Goal: Task Accomplishment & Management: Use online tool/utility

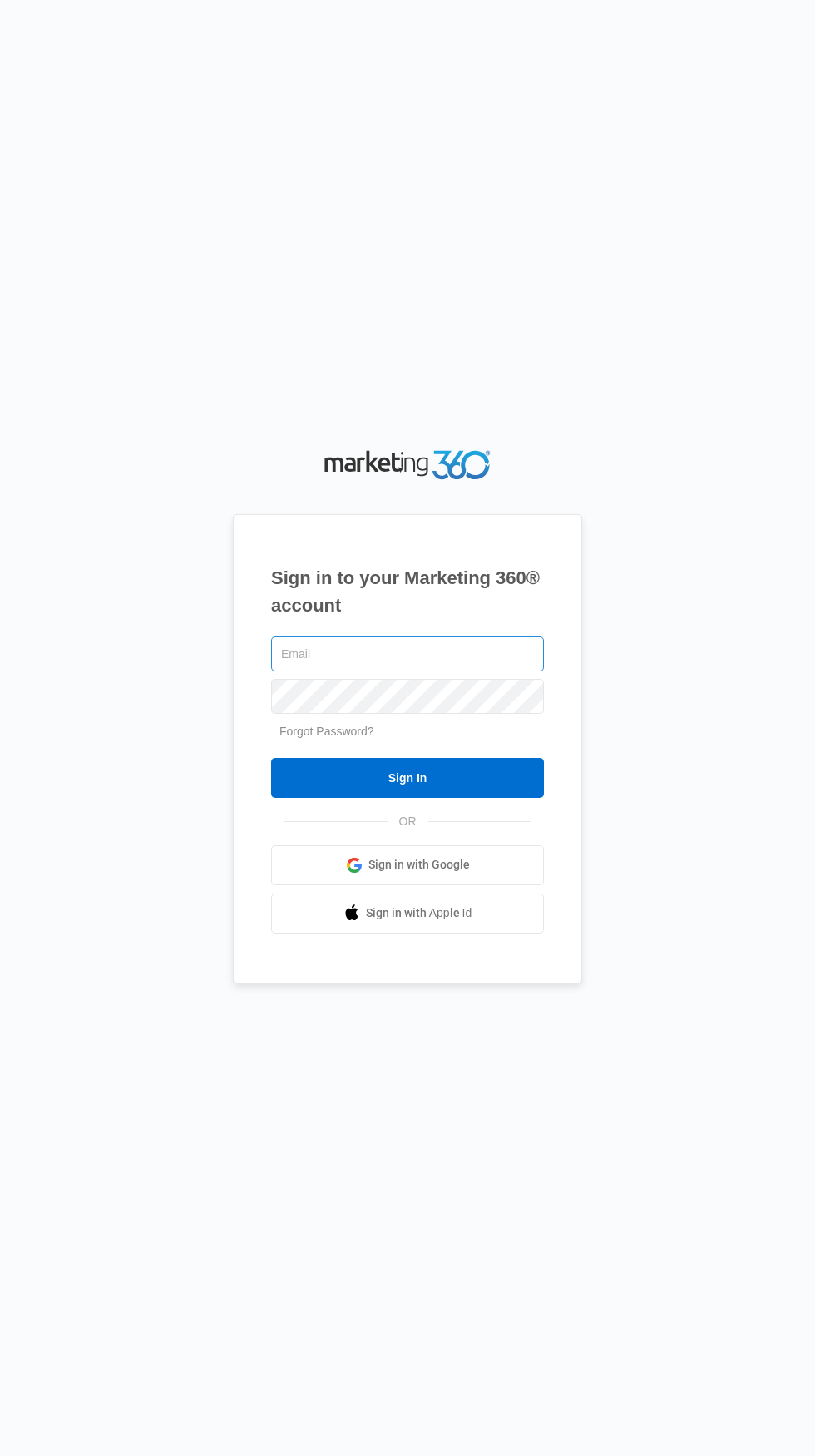
click at [431, 671] on input "text" at bounding box center [408, 654] width 273 height 35
type input "[PERSON_NAME][EMAIL_ADDRESS][DOMAIN_NAME]"
click at [271, 758] on input "Sign In" at bounding box center [408, 778] width 273 height 40
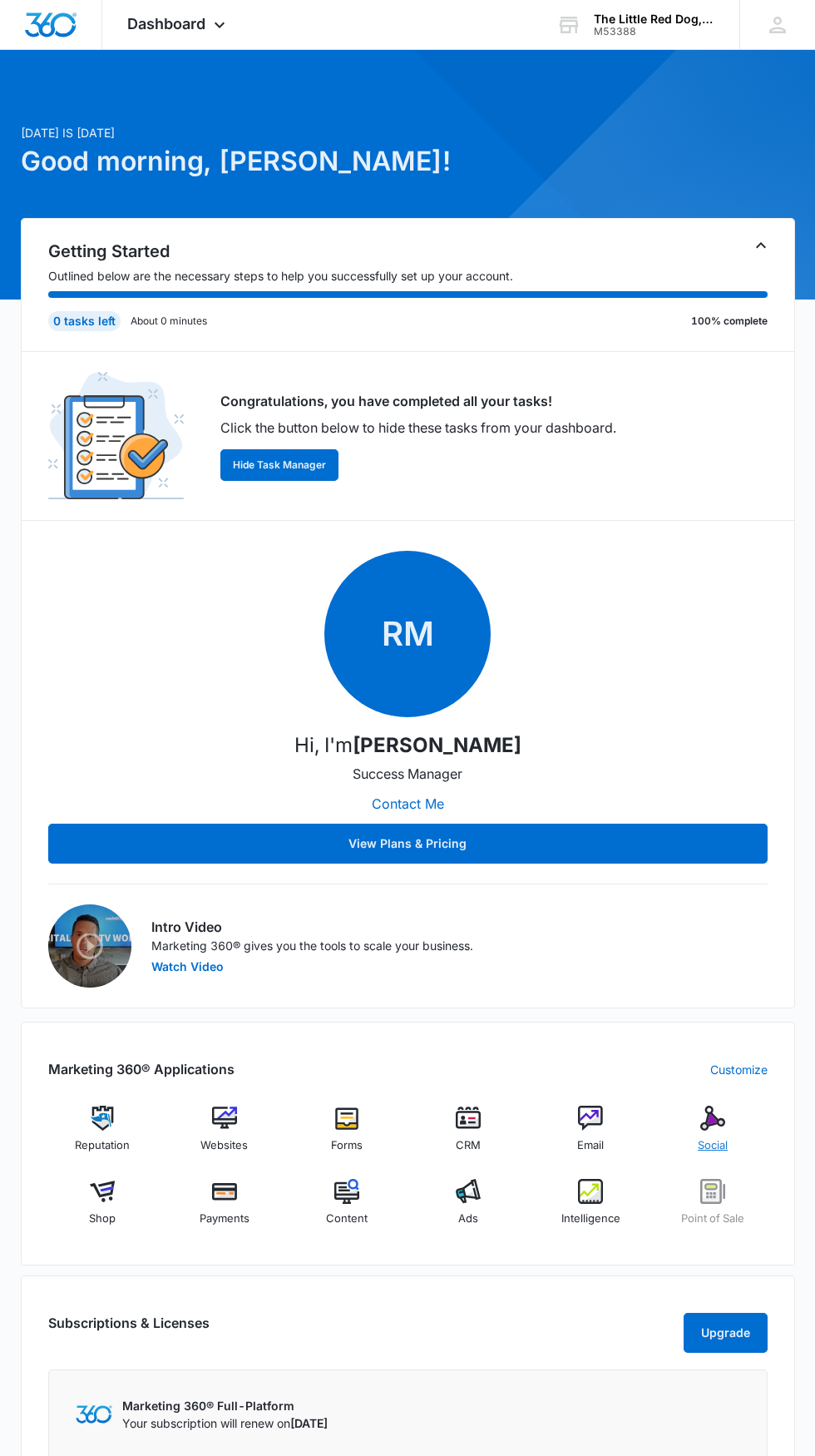
click at [735, 1131] on div "Social" at bounding box center [713, 1135] width 109 height 60
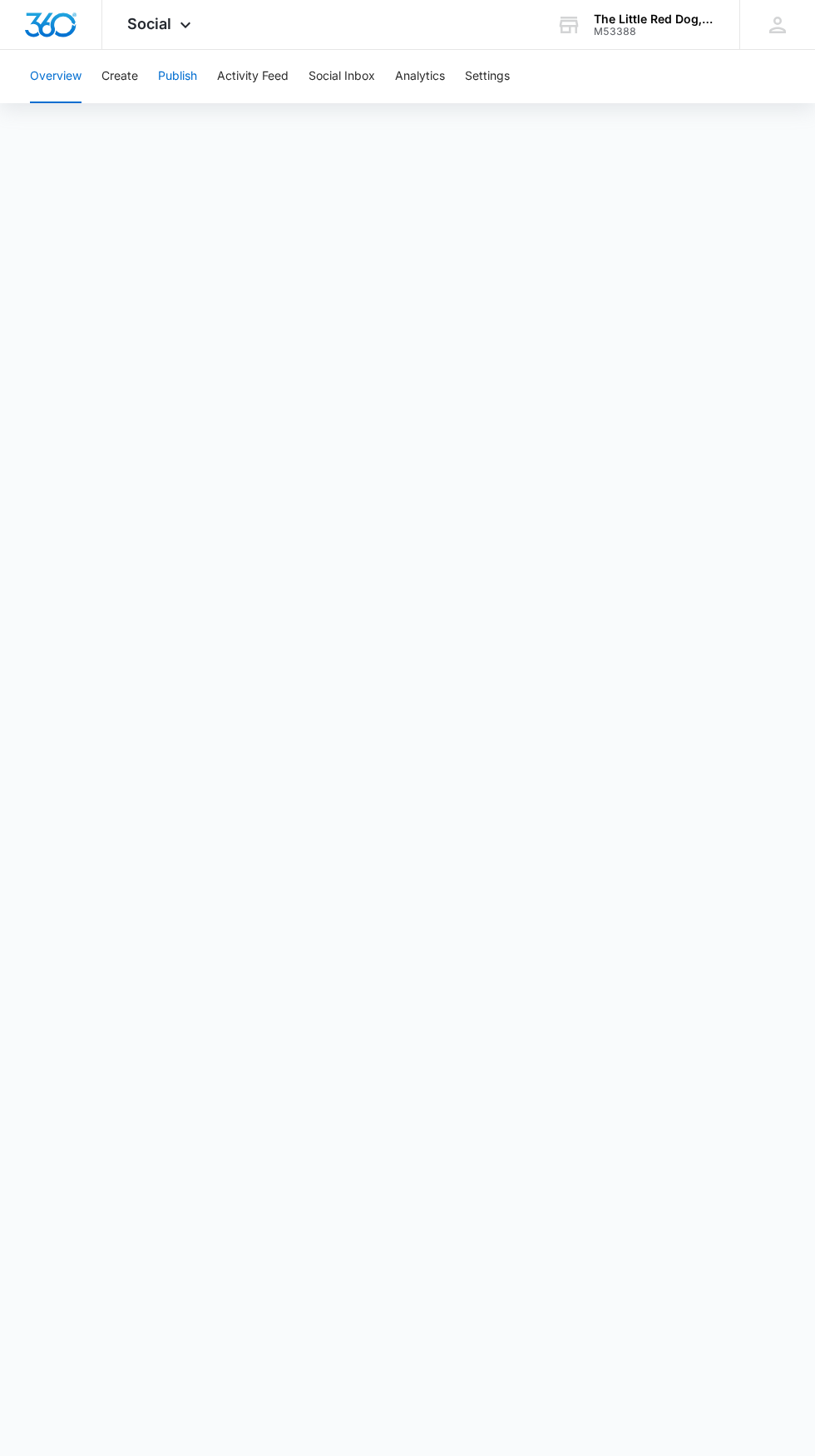
click at [189, 79] on button "Publish" at bounding box center [177, 77] width 39 height 54
